Goal: Manage account settings

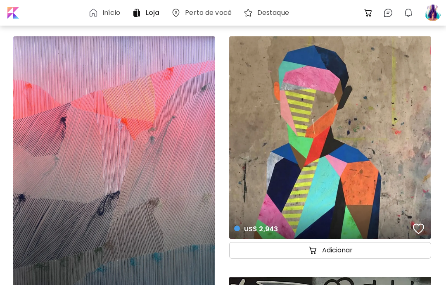
click at [427, 13] on div at bounding box center [433, 13] width 18 height 18
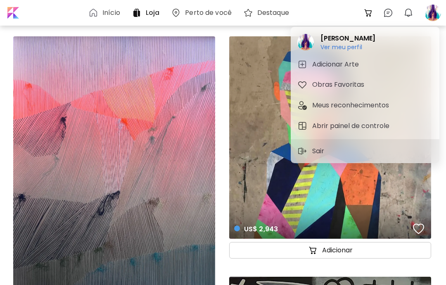
click at [355, 43] on h6 "Ver meu perfil" at bounding box center [347, 46] width 55 height 7
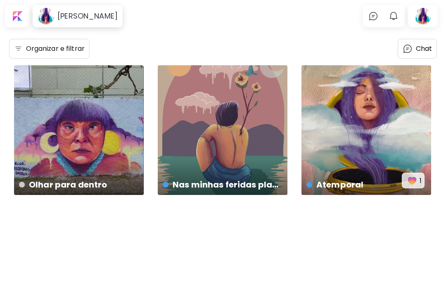
click at [84, 19] on h6 "[PERSON_NAME]" at bounding box center [87, 16] width 60 height 10
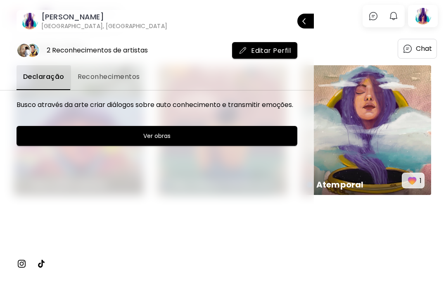
click at [258, 138] on button "Ver obras" at bounding box center [157, 136] width 281 height 20
click at [22, 263] on img at bounding box center [22, 263] width 10 height 10
click at [308, 20] on span "Fechar" at bounding box center [305, 20] width 7 height 17
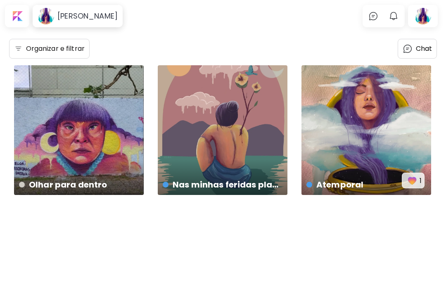
click at [19, 20] on div at bounding box center [17, 16] width 21 height 19
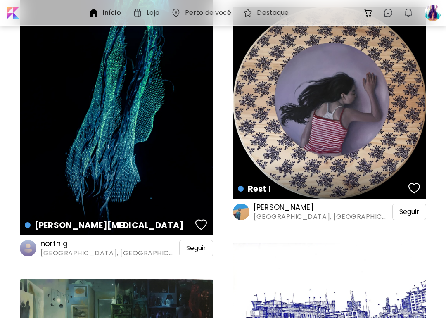
scroll to position [611, 0]
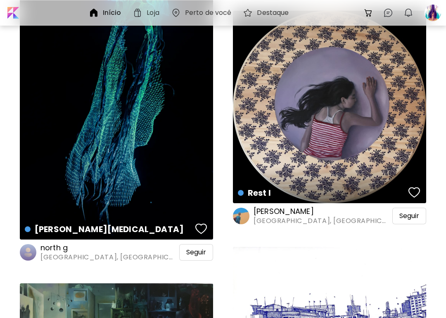
click at [432, 15] on div at bounding box center [433, 13] width 18 height 18
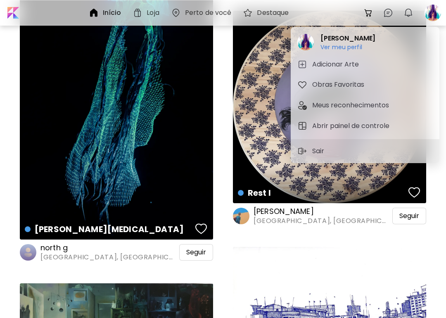
click at [360, 123] on h5 "Abrir painel de controle" at bounding box center [352, 126] width 80 height 10
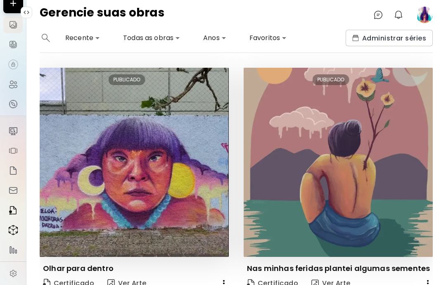
scroll to position [45, 2]
click at [9, 254] on img at bounding box center [13, 250] width 10 height 10
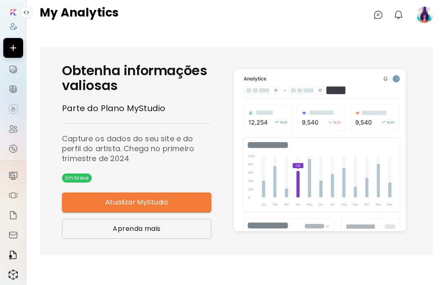
scroll to position [0, 3]
click at [14, 178] on img at bounding box center [13, 176] width 10 height 10
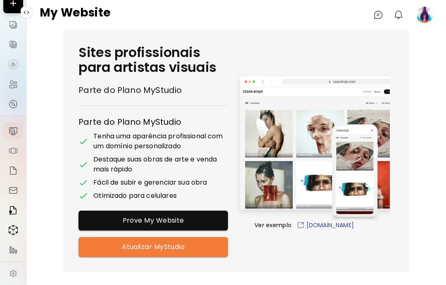
scroll to position [45, 0]
click at [9, 277] on img at bounding box center [13, 273] width 8 height 8
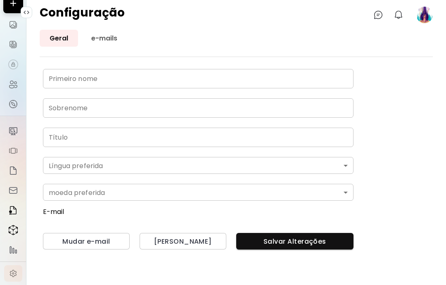
type input "****"
type input "*********"
type input "**********"
type input "*"
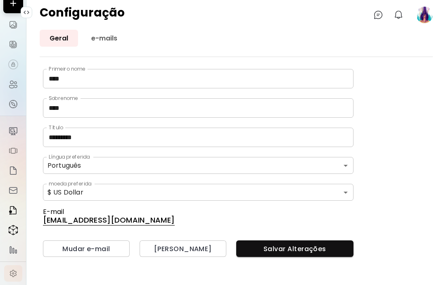
click at [111, 39] on link "e-mails" at bounding box center [104, 38] width 46 height 17
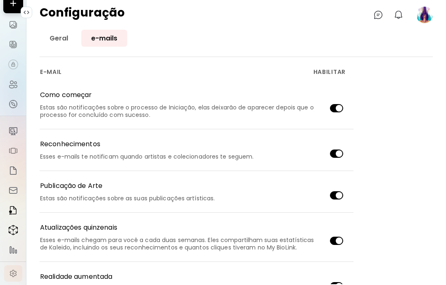
click at [18, 154] on img at bounding box center [13, 151] width 10 height 10
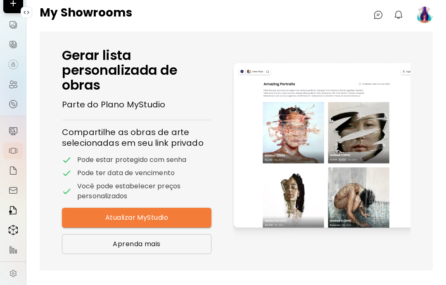
click at [14, 105] on img at bounding box center [13, 104] width 10 height 10
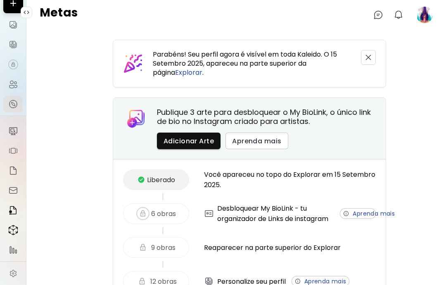
click at [18, 22] on img at bounding box center [13, 25] width 10 height 10
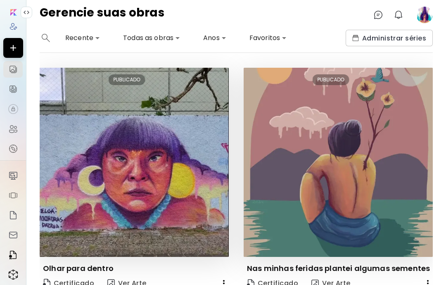
scroll to position [0, 3]
click at [9, 30] on img at bounding box center [13, 26] width 8 height 8
